Goal: Information Seeking & Learning: Understand process/instructions

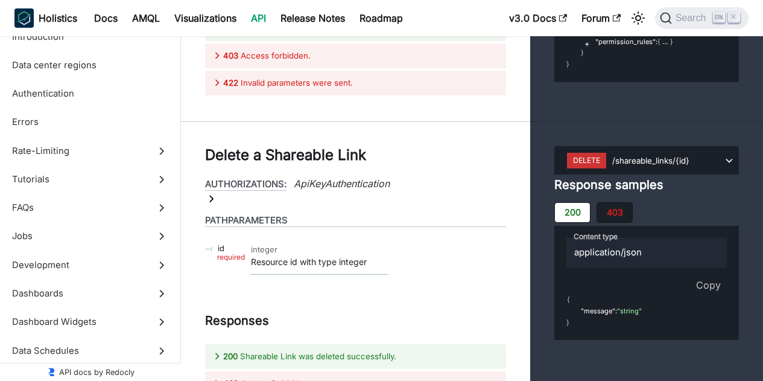
scroll to position [53432, 0]
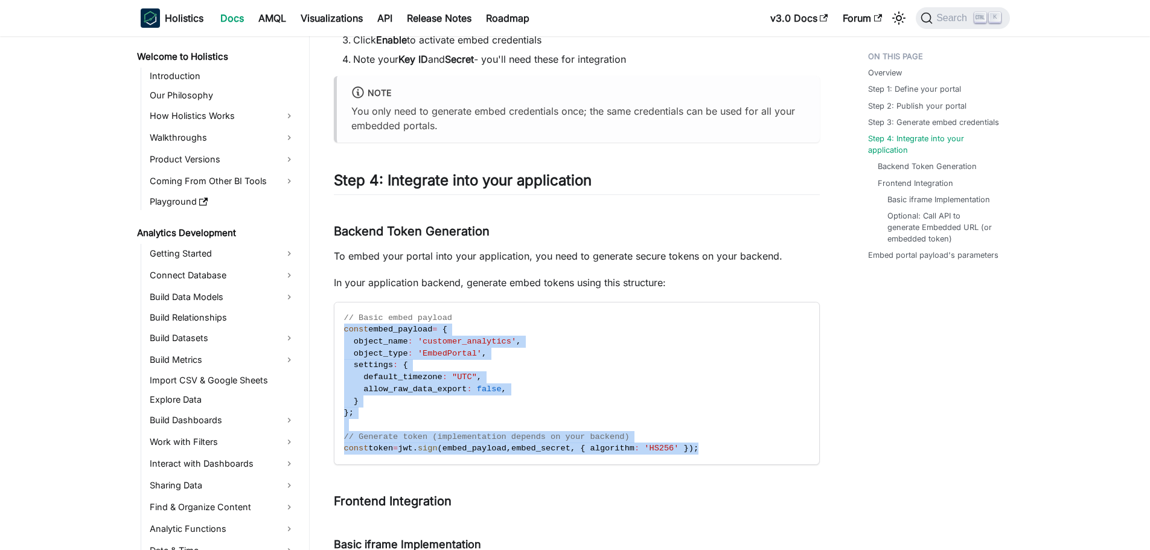
scroll to position [909, 0]
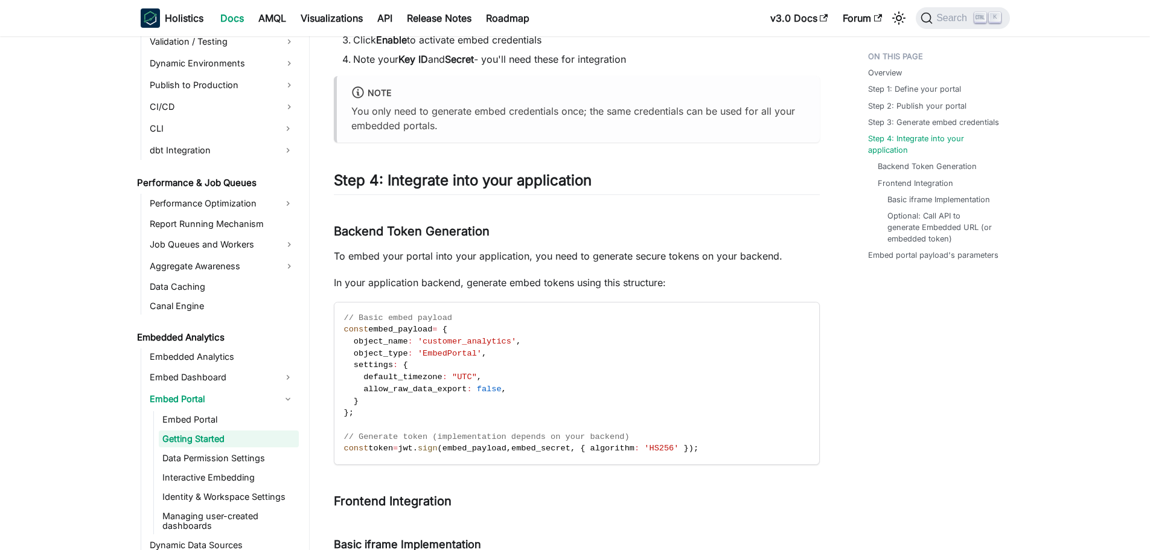
click at [559, 256] on p "To embed your portal into your application, you need to generate secure tokens …" at bounding box center [577, 256] width 486 height 14
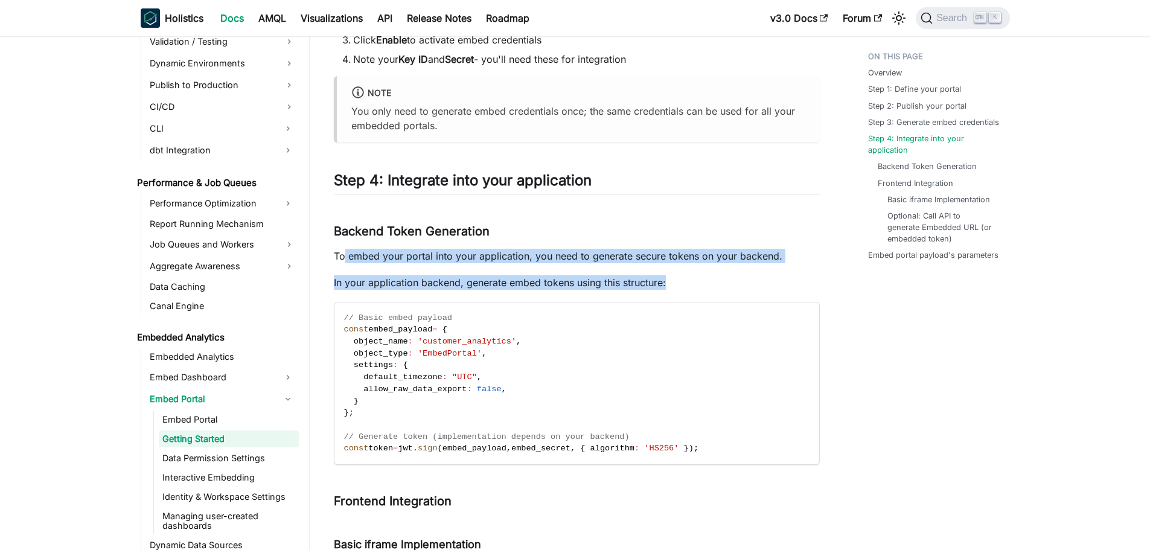
drag, startPoint x: 687, startPoint y: 281, endPoint x: 342, endPoint y: 252, distance: 345.8
click at [342, 252] on div "Embed portal - Getting started BETA FEATURE This is a Beta feature. The documen…" at bounding box center [577, 205] width 486 height 2079
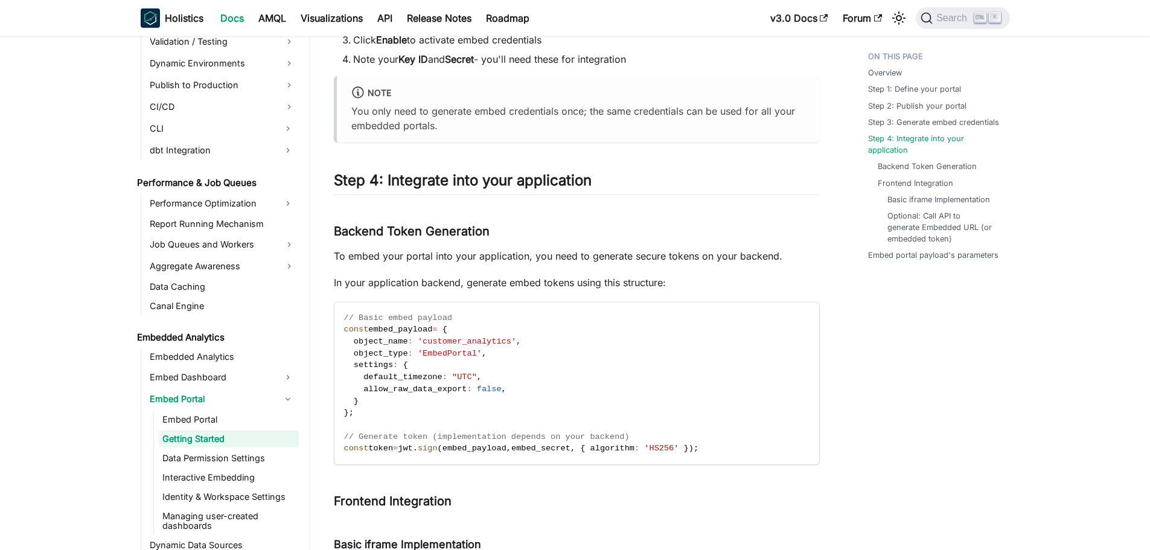
click at [641, 204] on div "Embed portal - Getting started BETA FEATURE This is a Beta feature. The documen…" at bounding box center [577, 205] width 486 height 2079
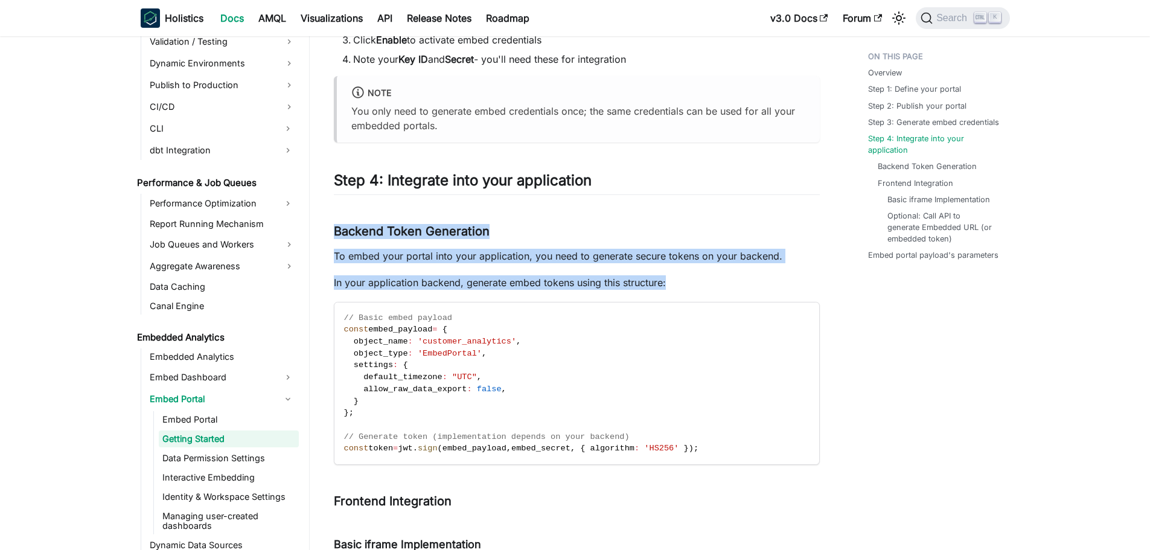
drag, startPoint x: 698, startPoint y: 284, endPoint x: 321, endPoint y: 223, distance: 381.9
click at [321, 223] on div "Embedded Analytics Embed Portal Getting Started On this page Embed portal - Get…" at bounding box center [577, 247] width 534 height 2213
click at [695, 209] on div "Embed portal - Getting started BETA FEATURE This is a Beta feature. The documen…" at bounding box center [577, 205] width 486 height 2079
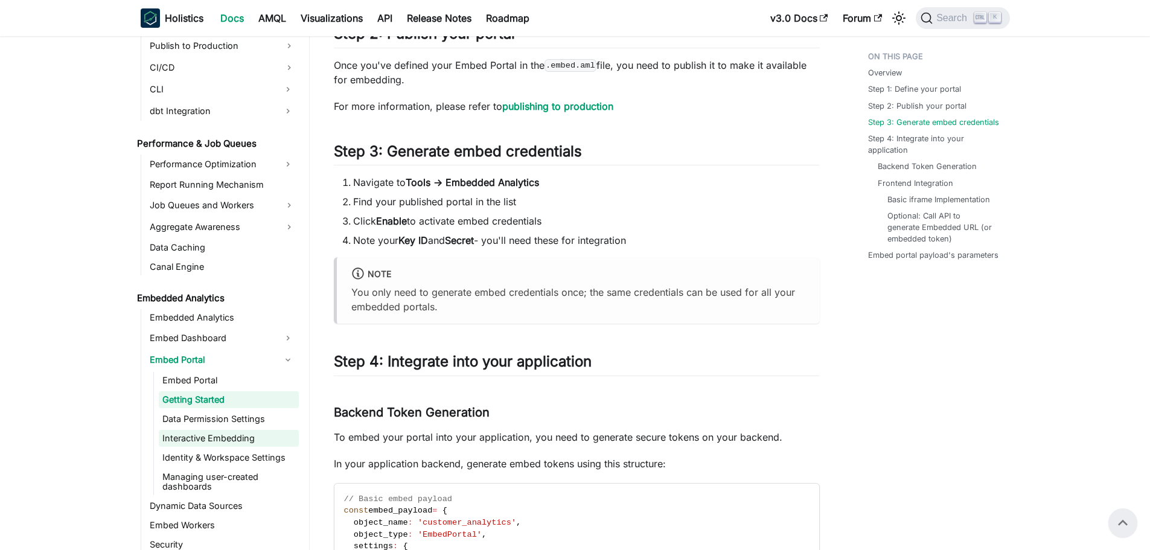
scroll to position [970, 0]
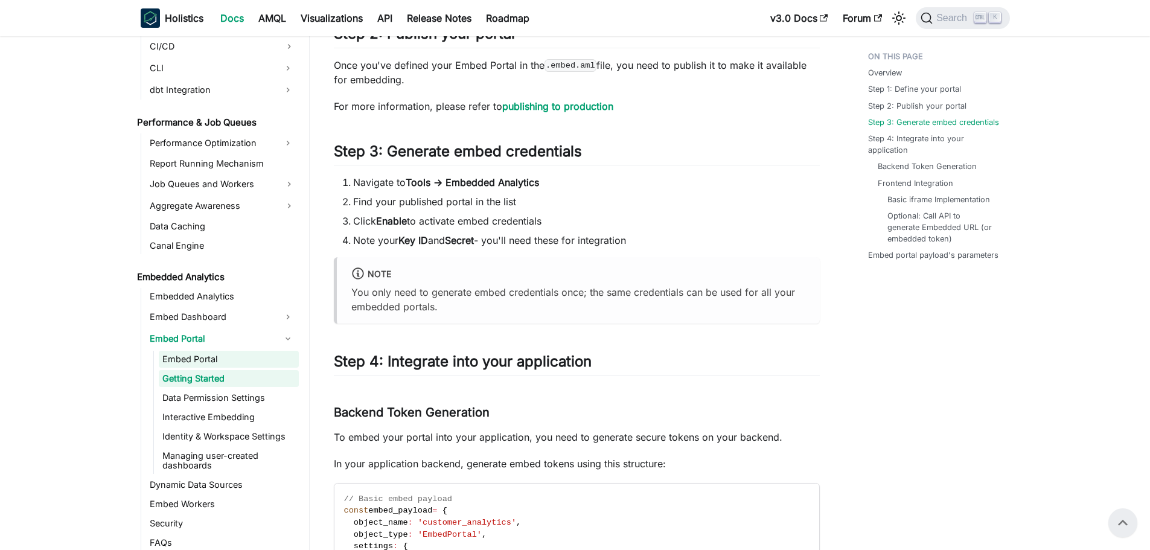
click at [206, 360] on link "Embed Portal" at bounding box center [229, 359] width 140 height 17
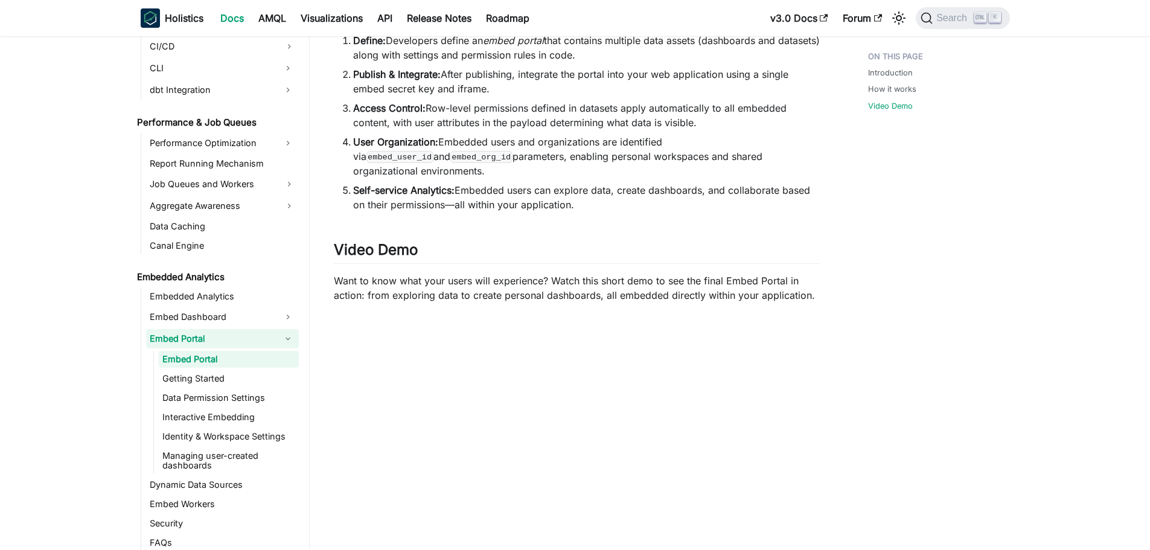
scroll to position [543, 0]
click at [566, 117] on li "Access Control: Row-level permissions defined in datasets apply automatically t…" at bounding box center [586, 114] width 466 height 29
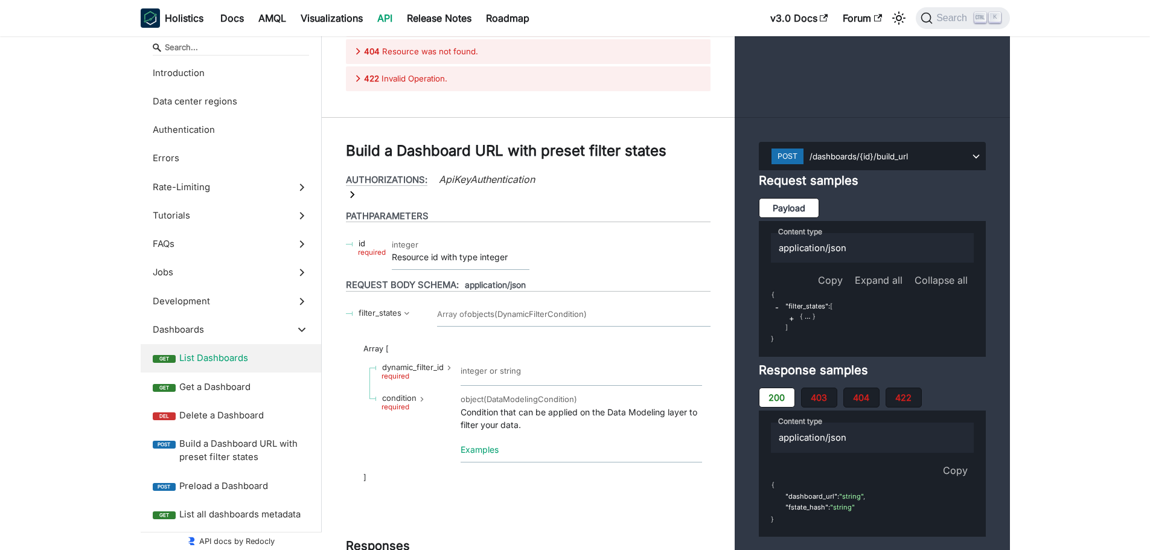
scroll to position [181, 0]
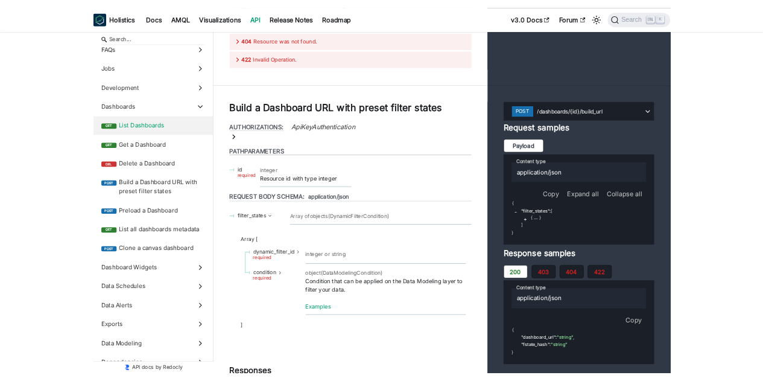
scroll to position [23130, 0]
